Goal: Register for event/course

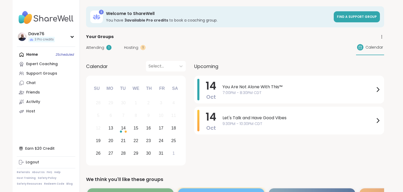
click at [41, 85] on link "Chat" at bounding box center [46, 82] width 58 height 9
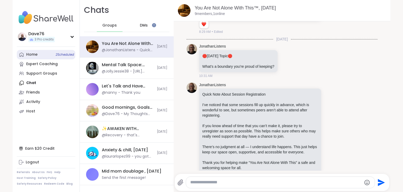
click at [35, 55] on div "Home 2 Scheduled" at bounding box center [31, 54] width 11 height 5
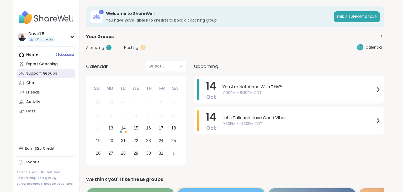
click at [52, 74] on div "Support Groups" at bounding box center [41, 73] width 31 height 5
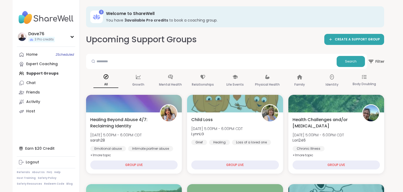
click at [374, 61] on span "Filter" at bounding box center [375, 61] width 17 height 13
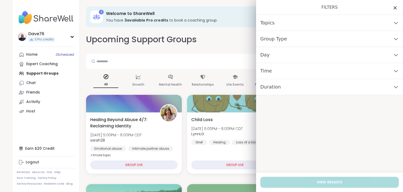
click at [327, 55] on div "Day" at bounding box center [329, 55] width 147 height 16
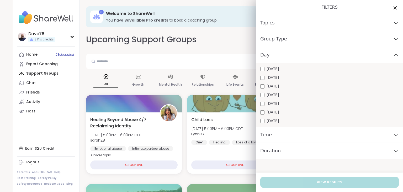
click at [278, 79] on span "[DATE]" at bounding box center [272, 78] width 12 height 6
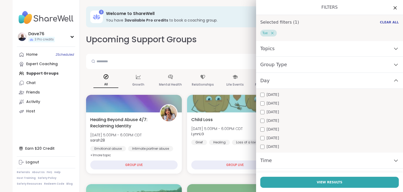
click at [288, 158] on div "Time" at bounding box center [329, 160] width 147 height 16
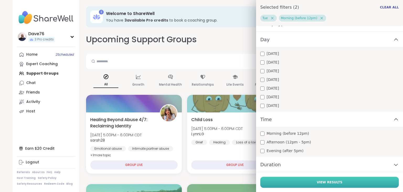
click at [375, 179] on button "View Results" at bounding box center [329, 181] width 138 height 11
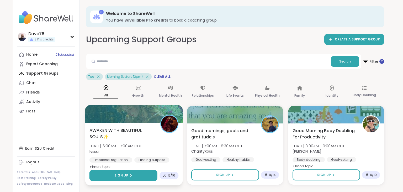
click at [143, 175] on button "Sign Up" at bounding box center [123, 175] width 68 height 11
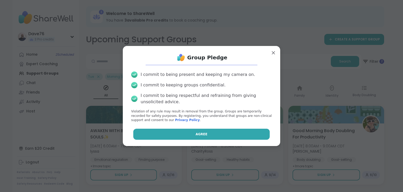
click at [195, 134] on button "Agree" at bounding box center [201, 133] width 137 height 11
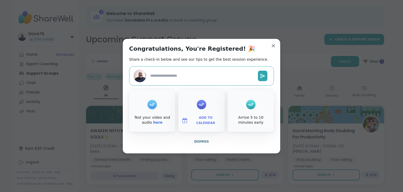
type textarea "*"
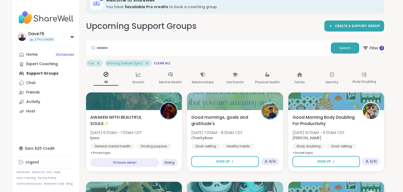
scroll to position [0, 0]
